Goal: Task Accomplishment & Management: Use online tool/utility

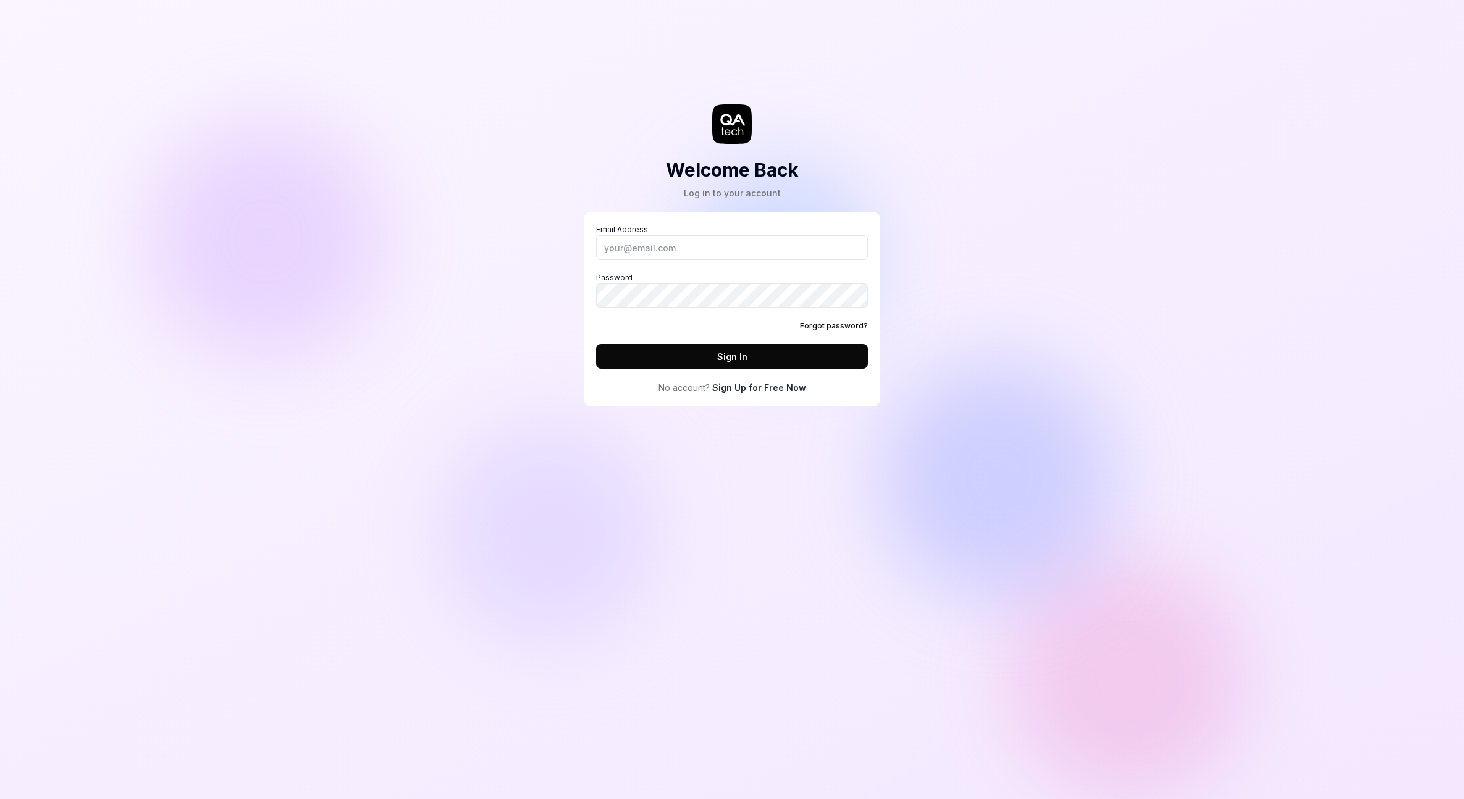
click at [834, 327] on link "Forgot password?" at bounding box center [834, 326] width 68 height 11
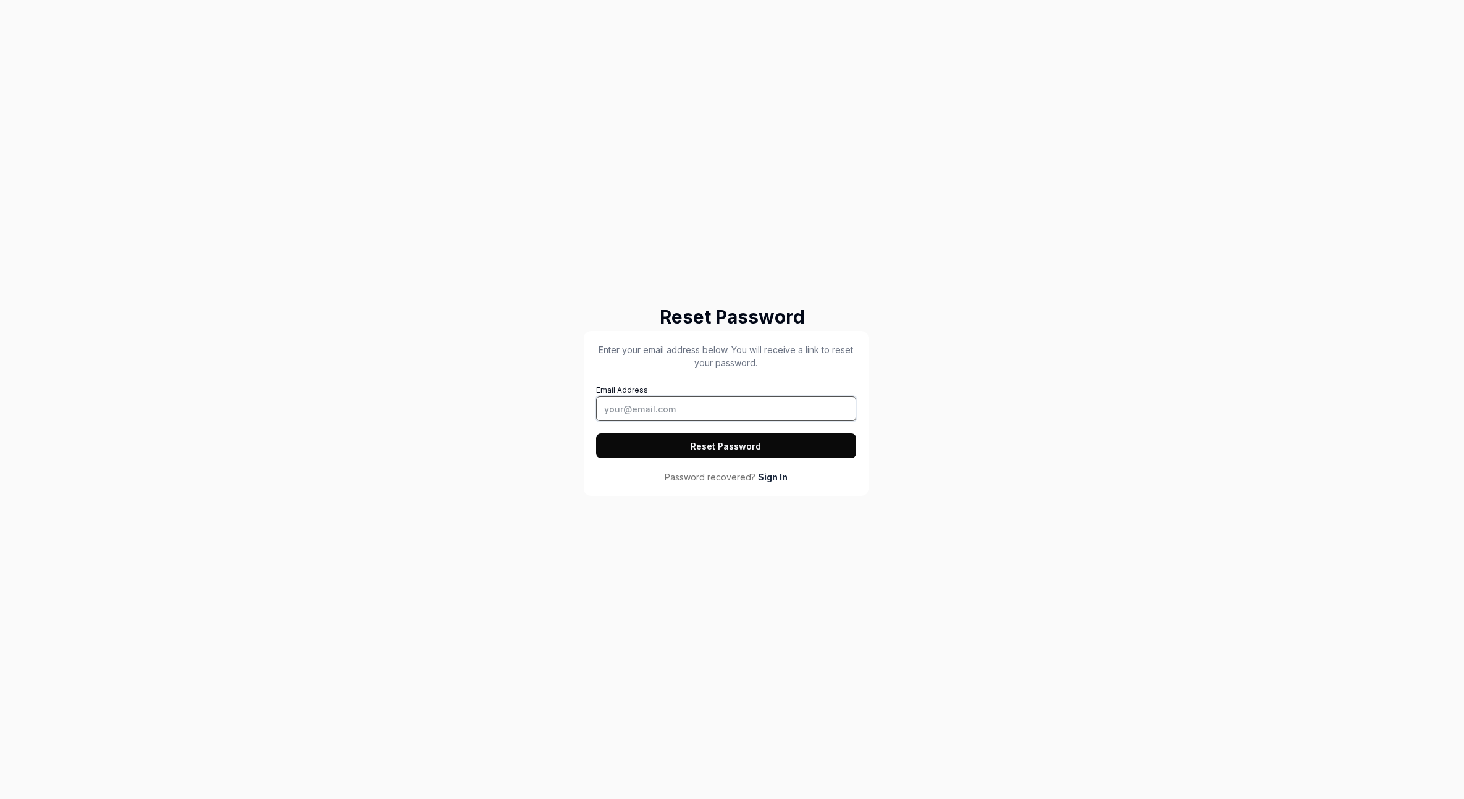
click at [653, 405] on input "Email Address" at bounding box center [726, 409] width 260 height 25
type input "h"
type input "[EMAIL_ADDRESS][DOMAIN_NAME]"
click at [736, 447] on button "Reset Password" at bounding box center [726, 446] width 260 height 25
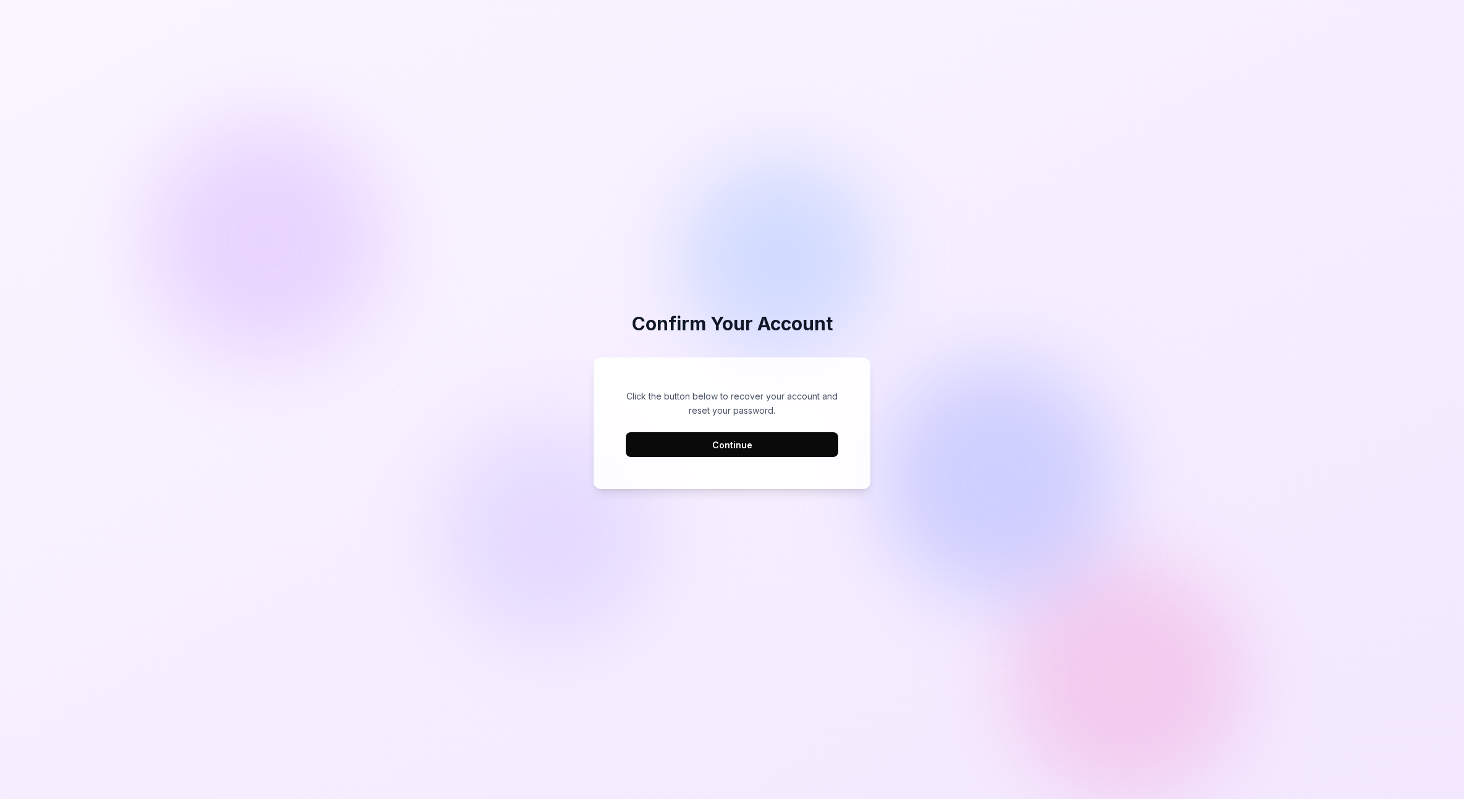
click at [740, 448] on button "Continue" at bounding box center [732, 444] width 212 height 25
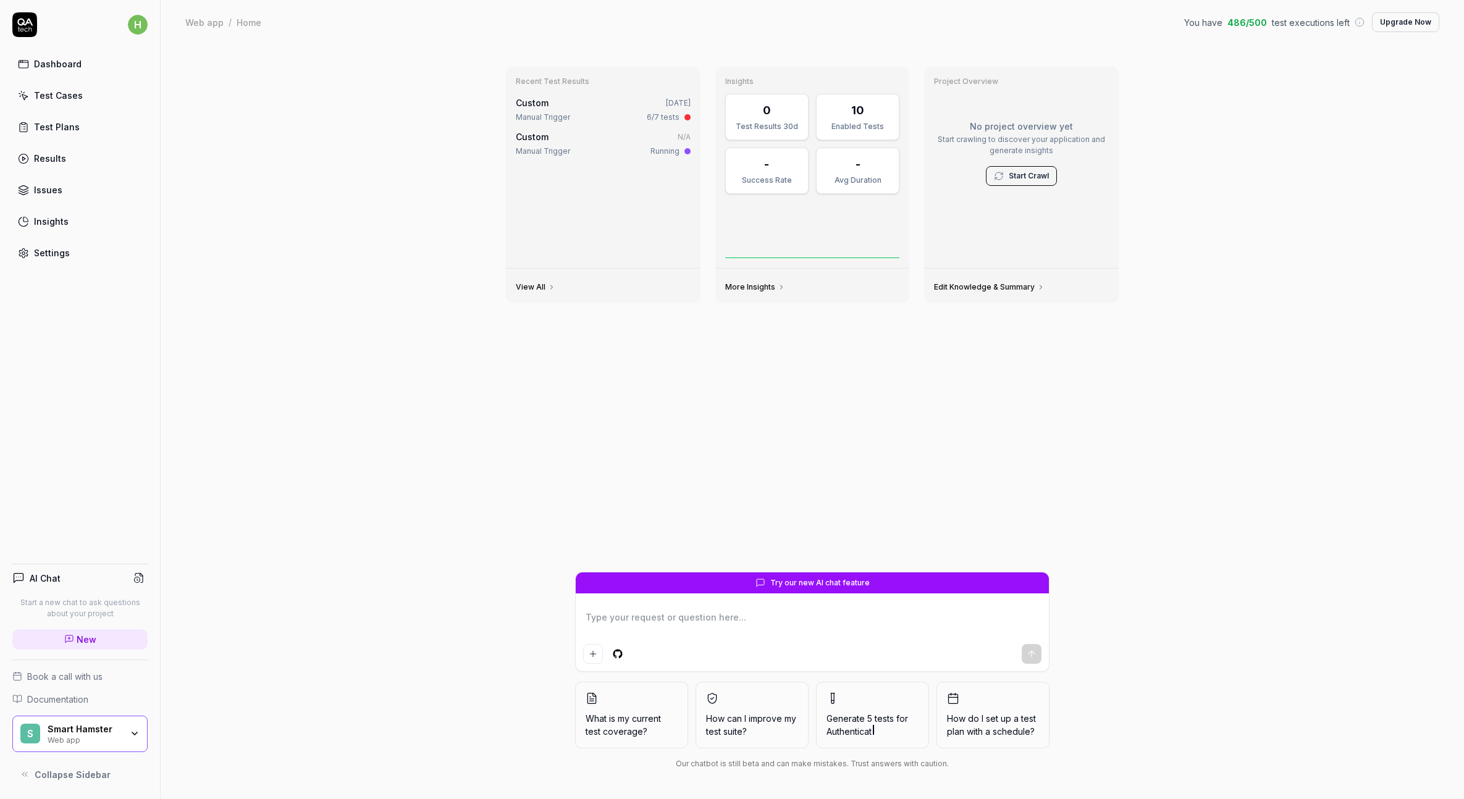
click at [70, 60] on div "Dashboard" at bounding box center [58, 63] width 48 height 13
type textarea "*"
click at [560, 114] on div "Manual Trigger" at bounding box center [543, 117] width 54 height 11
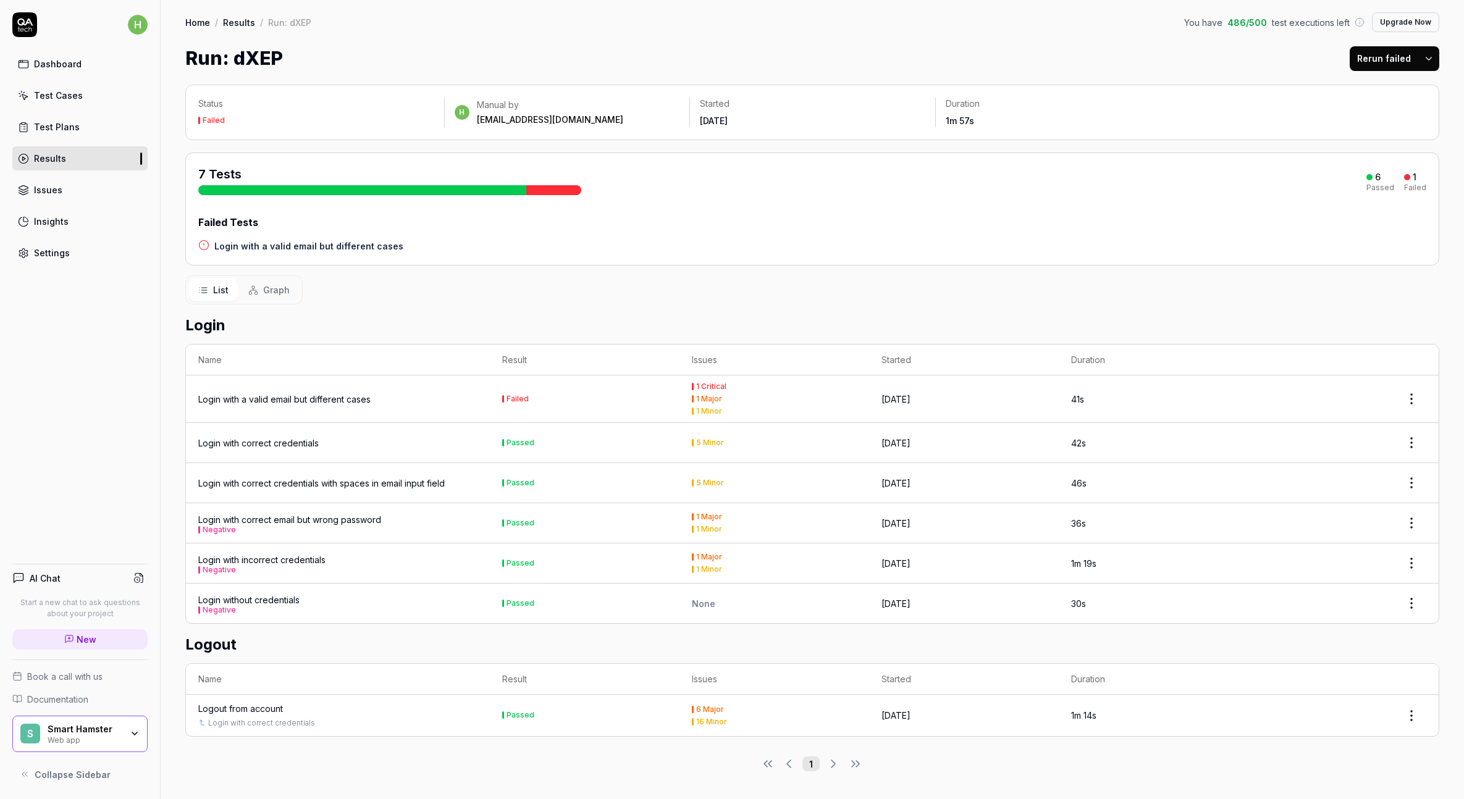
click at [554, 404] on td "Failed" at bounding box center [585, 400] width 190 height 48
click at [322, 402] on div "Login with a valid email but different cases" at bounding box center [284, 399] width 172 height 13
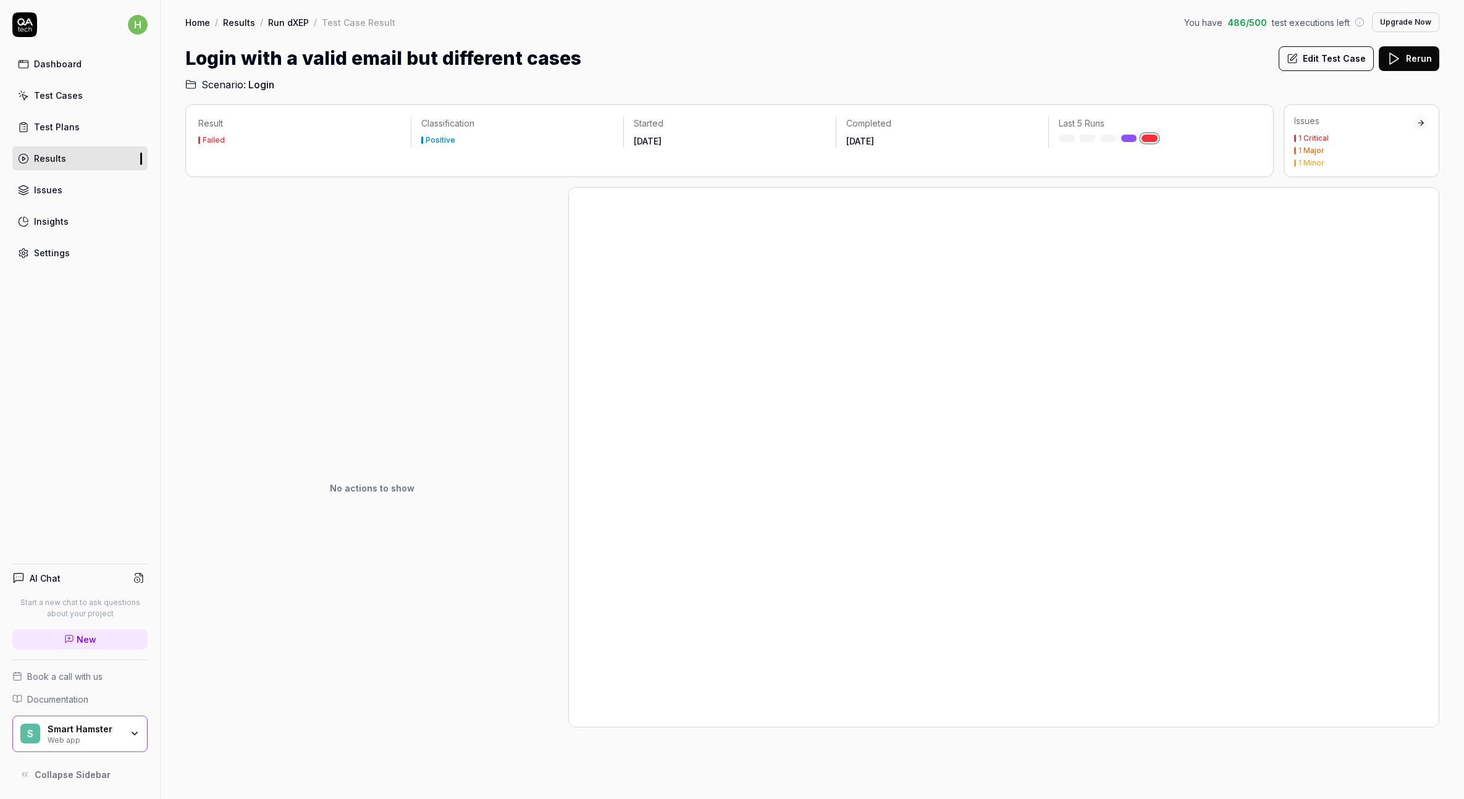
click at [1420, 123] on icon at bounding box center [1420, 123] width 5 height 0
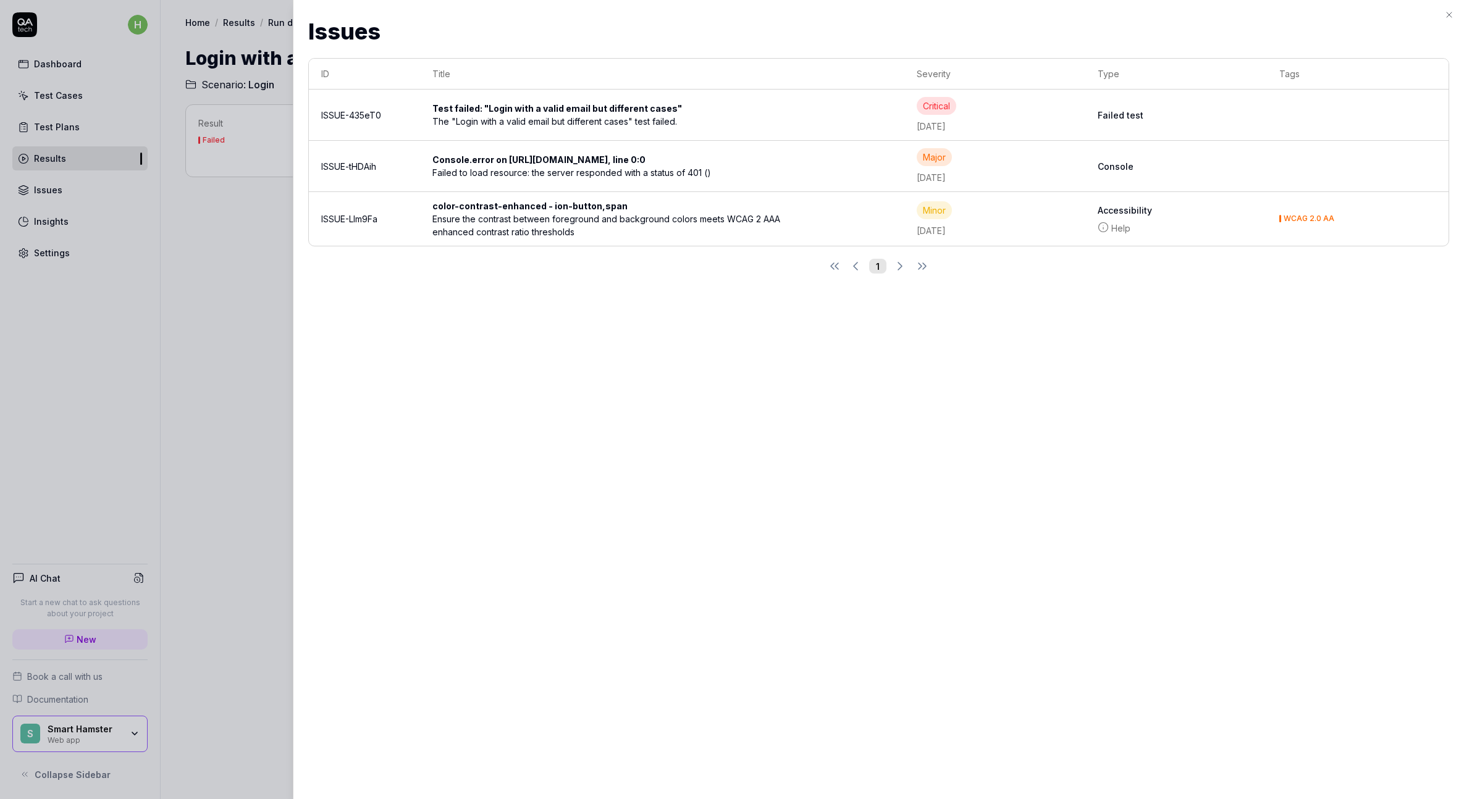
click at [618, 178] on div "Failed to load resource: the server responded with a status of 401 ()" at bounding box center [612, 172] width 361 height 13
